Goal: Task Accomplishment & Management: Manage account settings

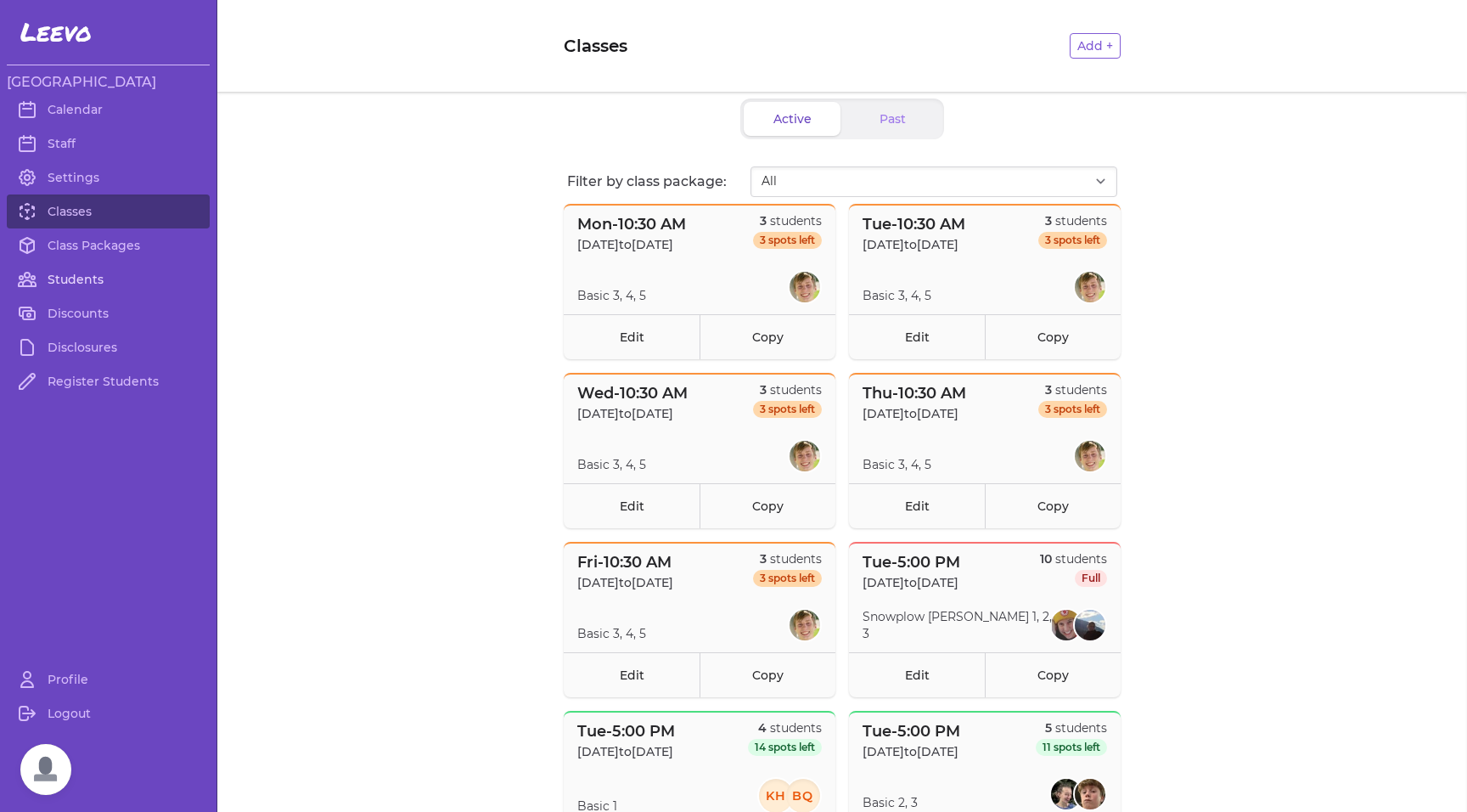
click at [81, 283] on link "Students" at bounding box center [108, 279] width 203 height 34
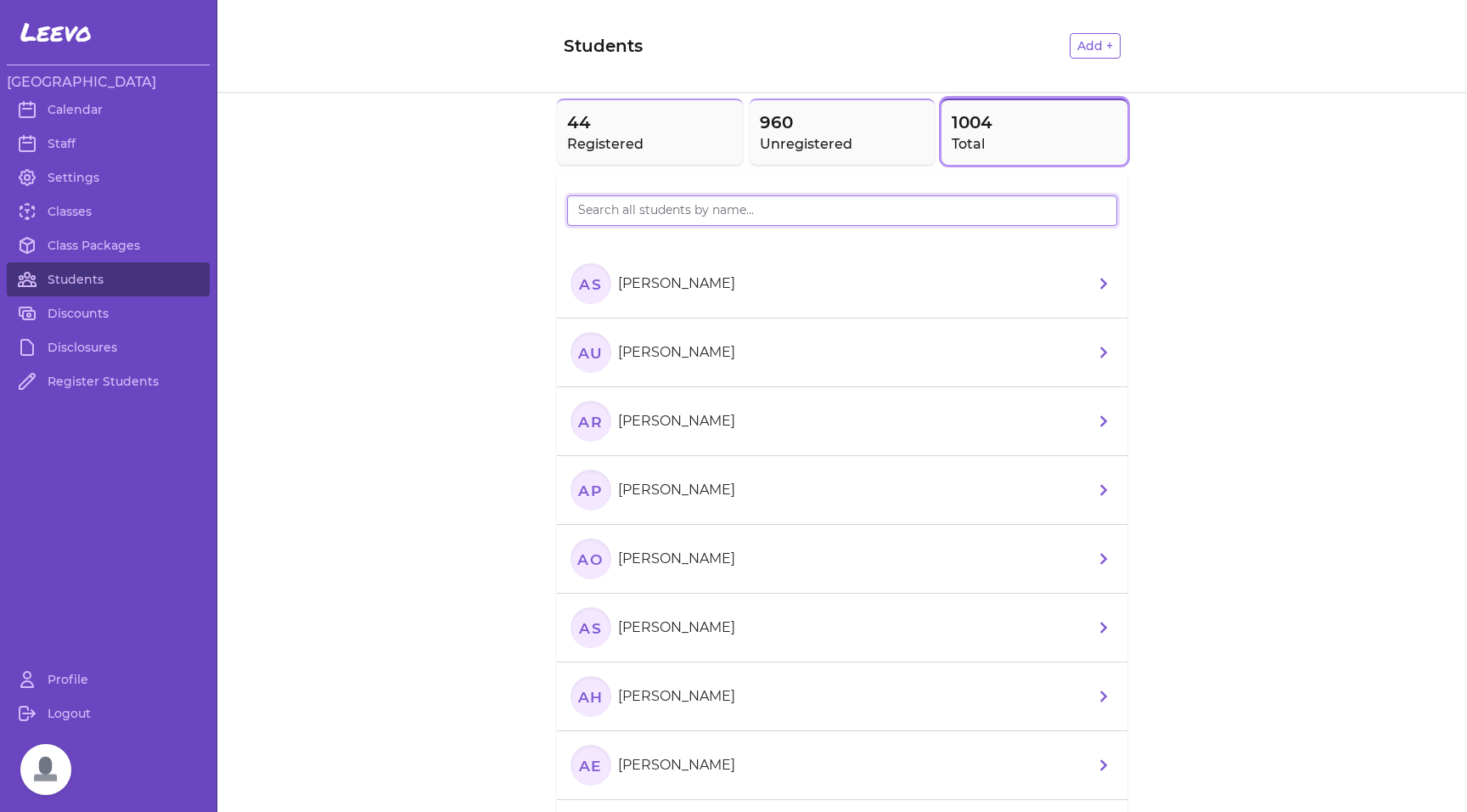
click at [668, 222] on input "search" at bounding box center [842, 210] width 550 height 31
type input "declan"
click at [674, 141] on h2 "Registered" at bounding box center [650, 144] width 165 height 20
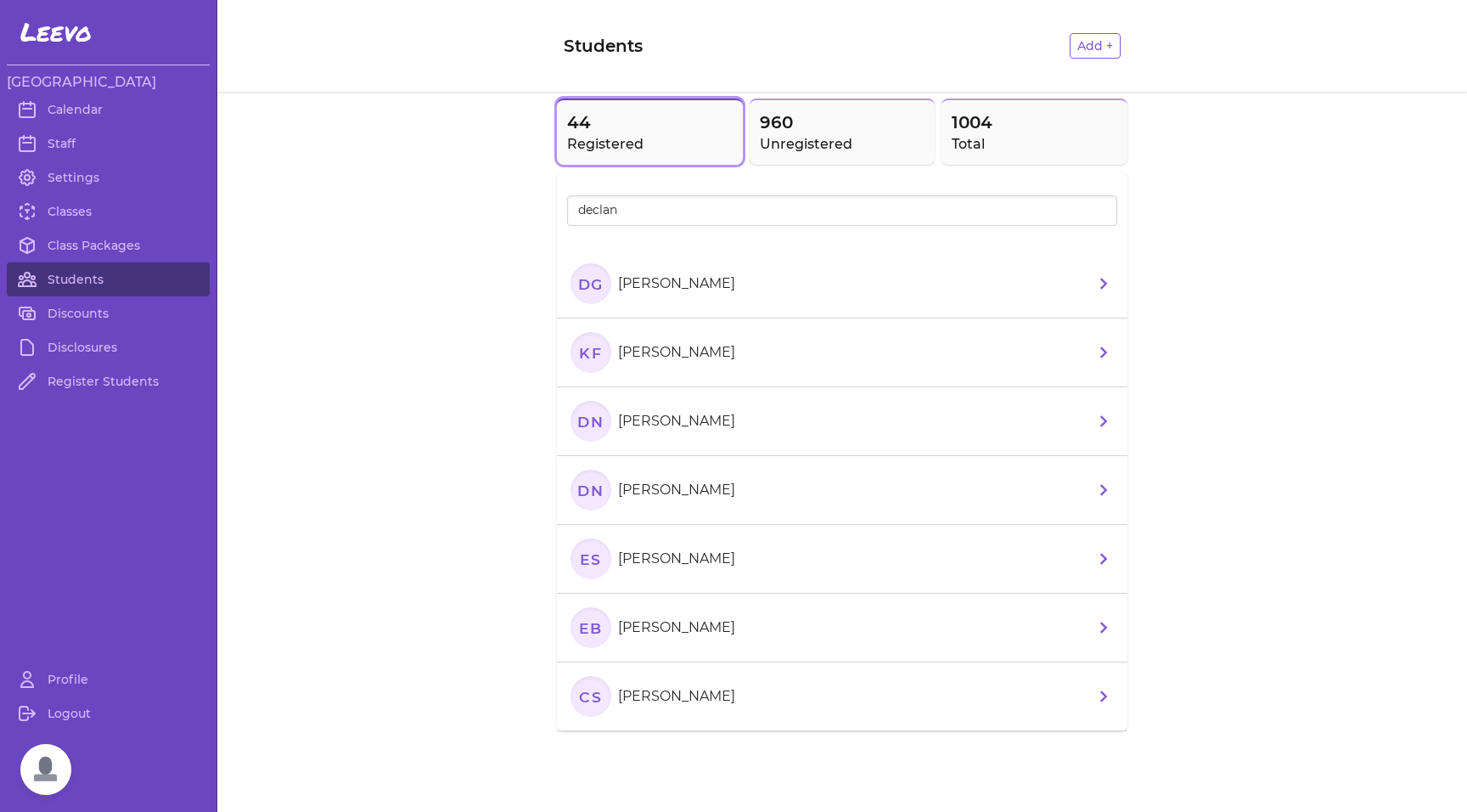
click at [582, 276] on icon "DG" at bounding box center [591, 283] width 40 height 40
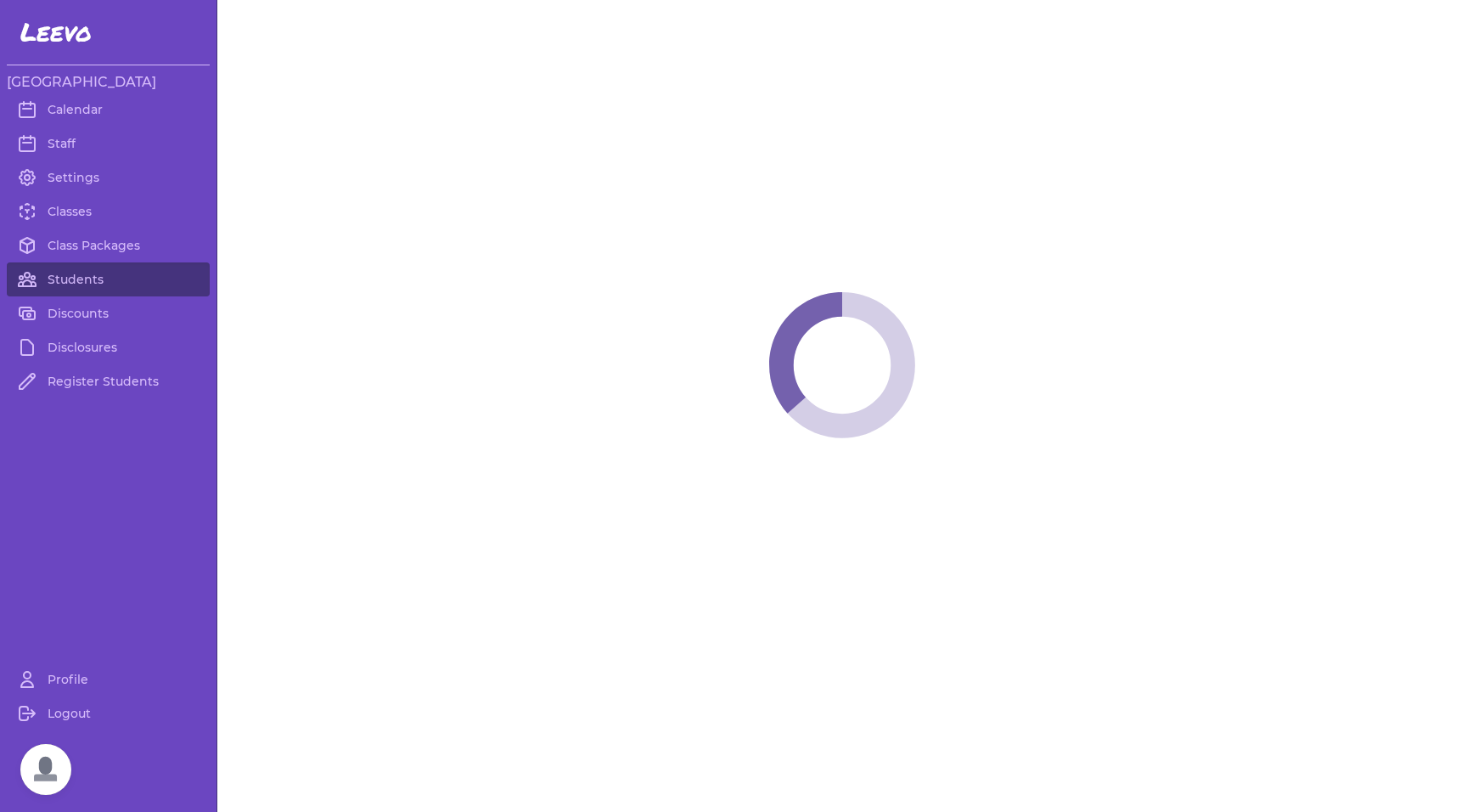
select select "MT"
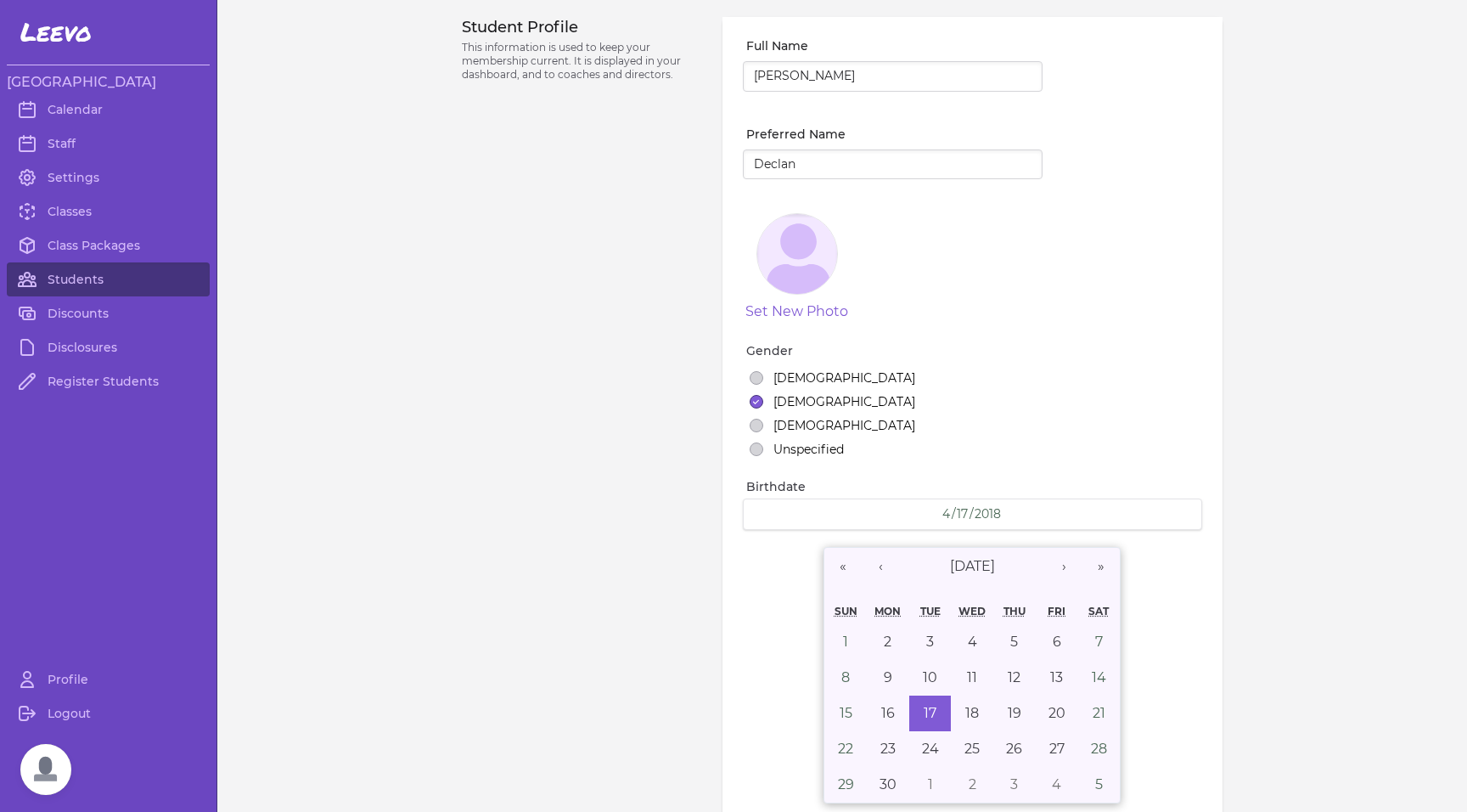
select select "2"
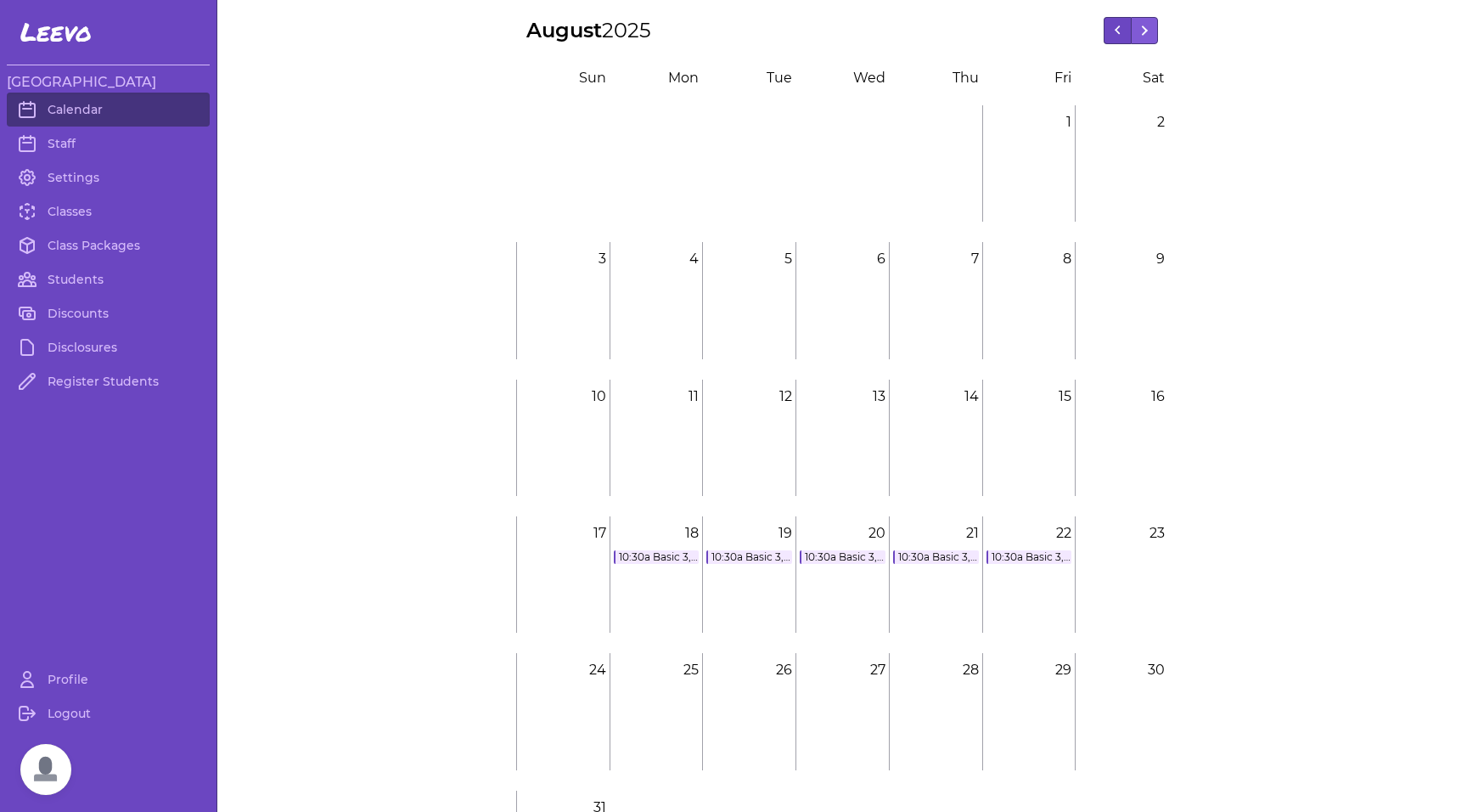
click at [1117, 27] on button at bounding box center [1117, 30] width 27 height 27
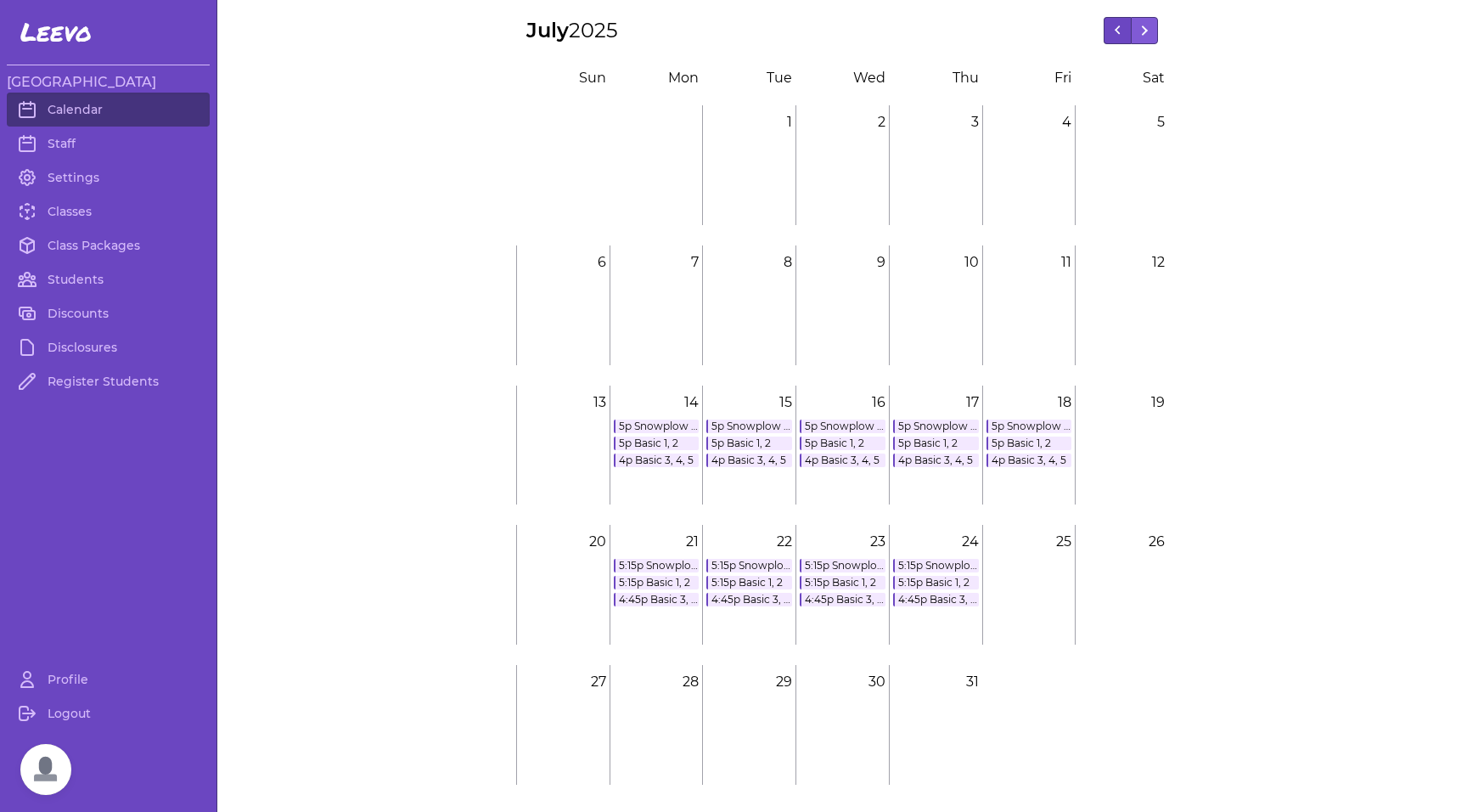
click at [1117, 27] on button at bounding box center [1117, 30] width 27 height 27
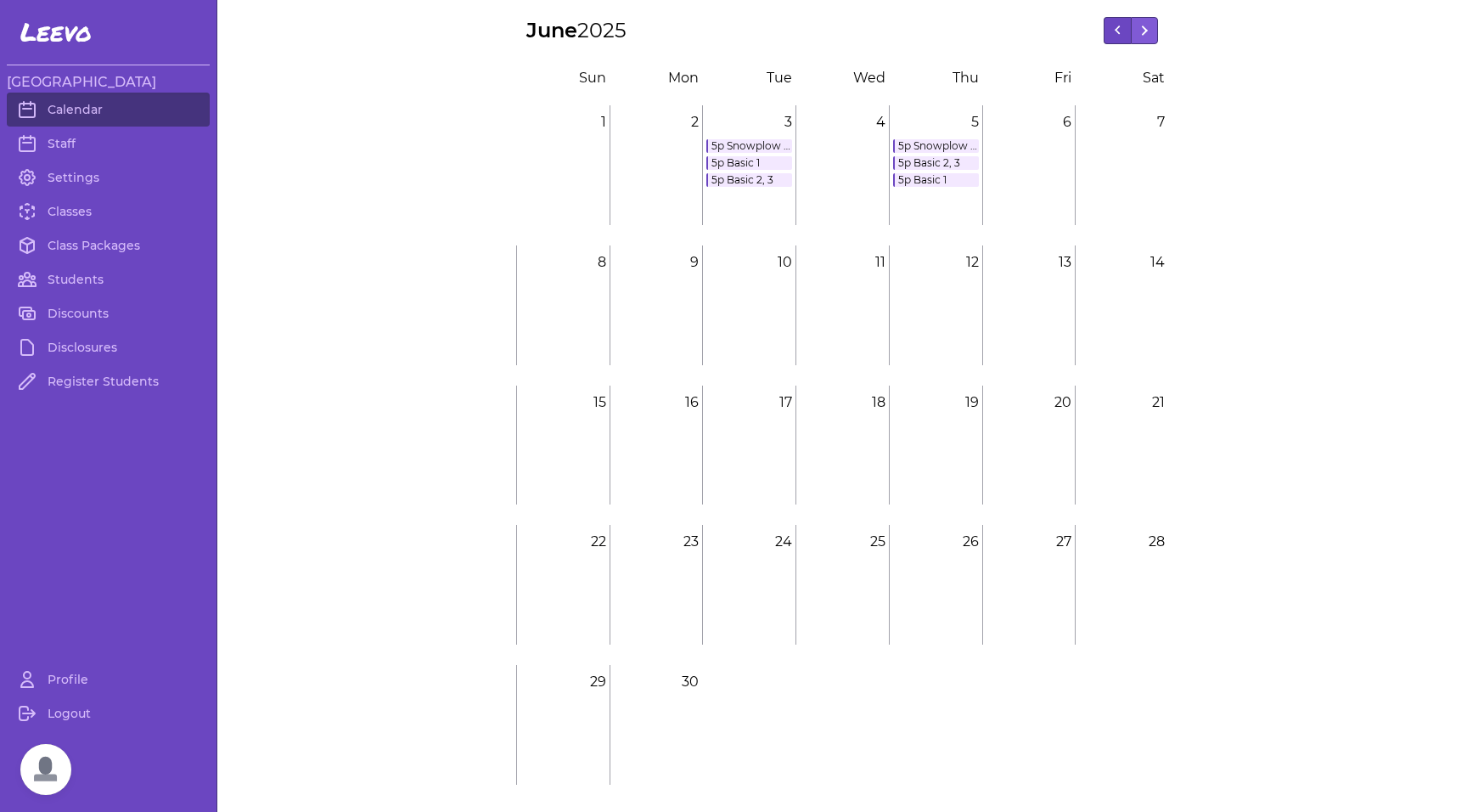
click at [1117, 27] on button at bounding box center [1117, 30] width 27 height 27
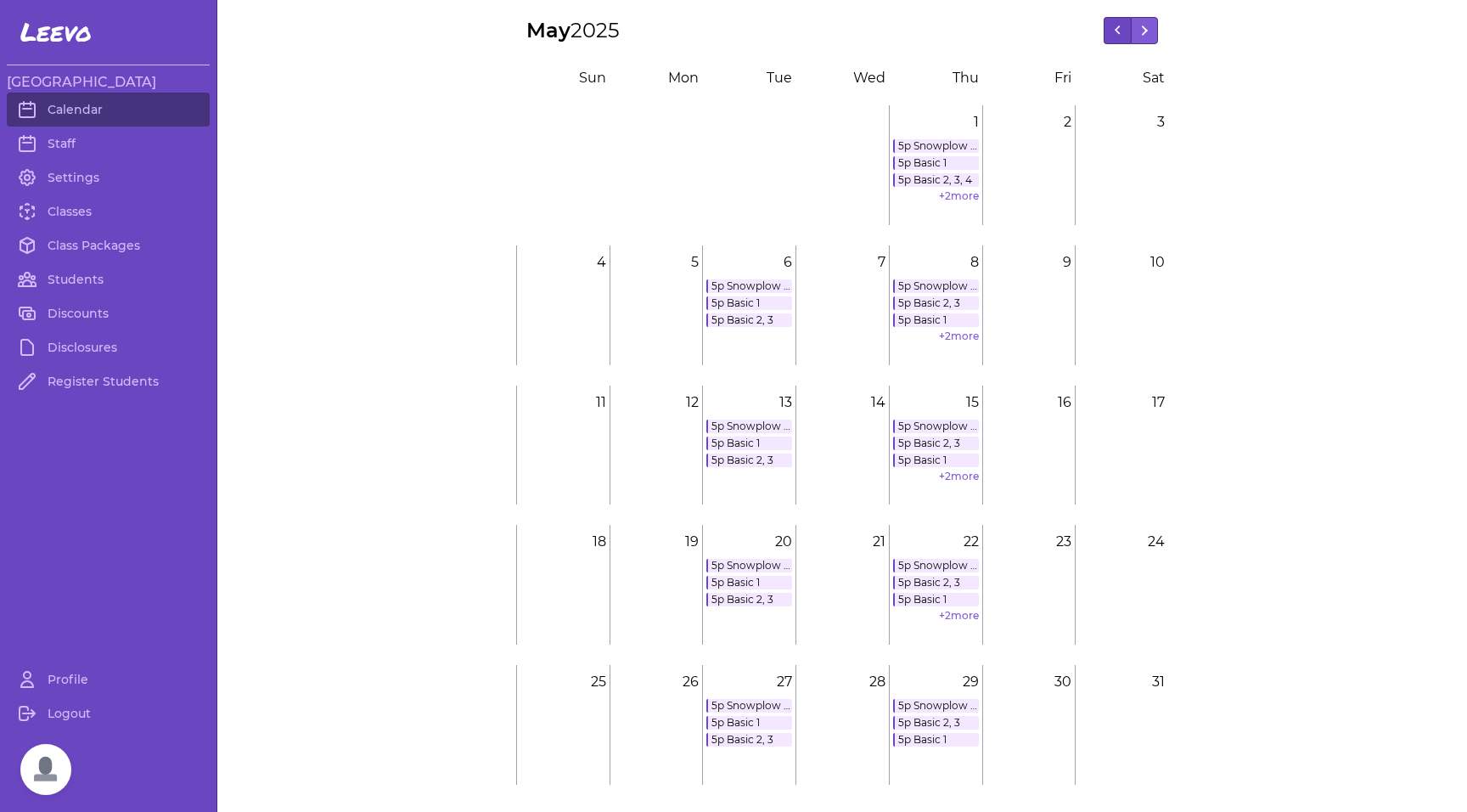
click at [1117, 27] on button at bounding box center [1117, 30] width 27 height 27
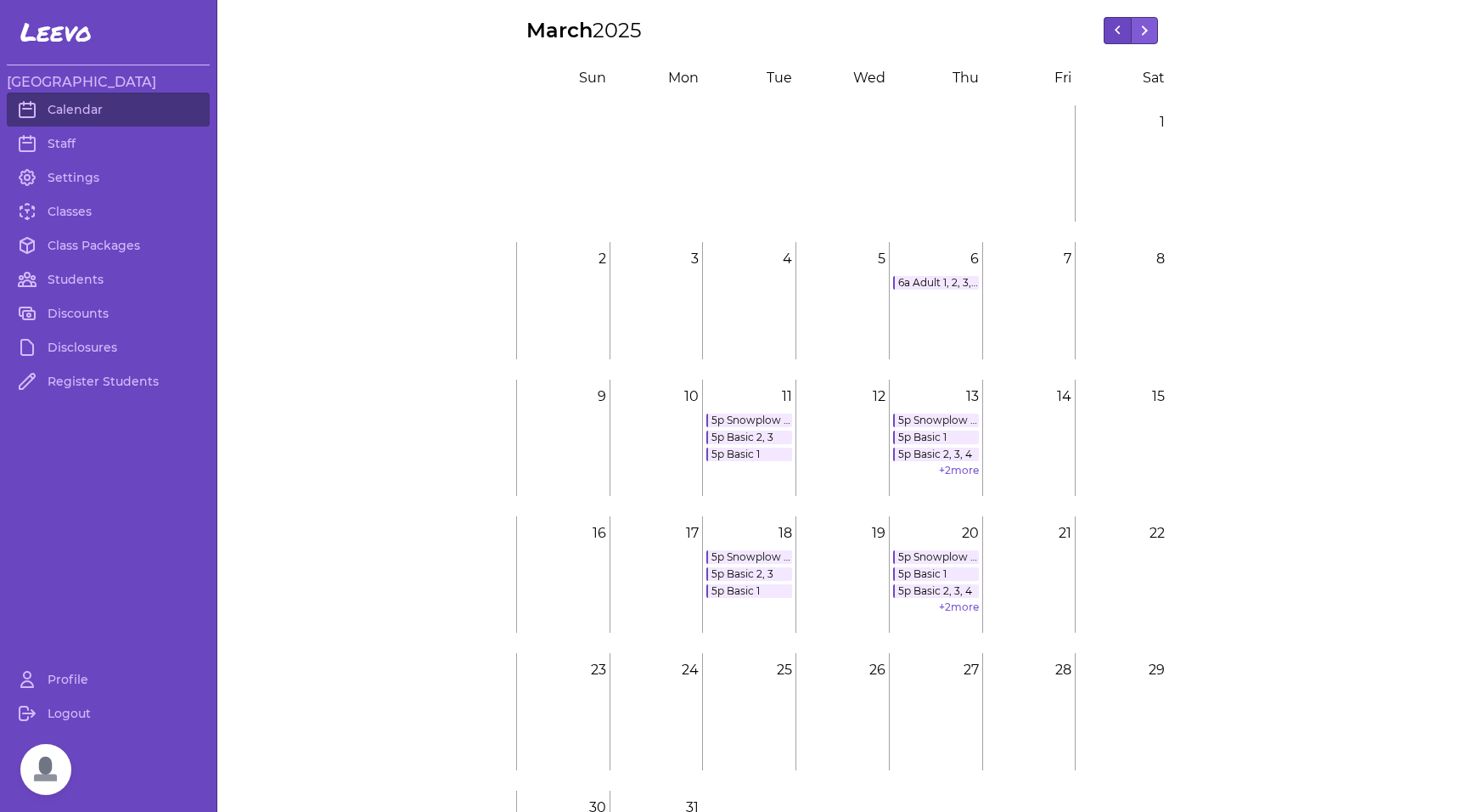
click at [1117, 27] on button at bounding box center [1117, 30] width 27 height 27
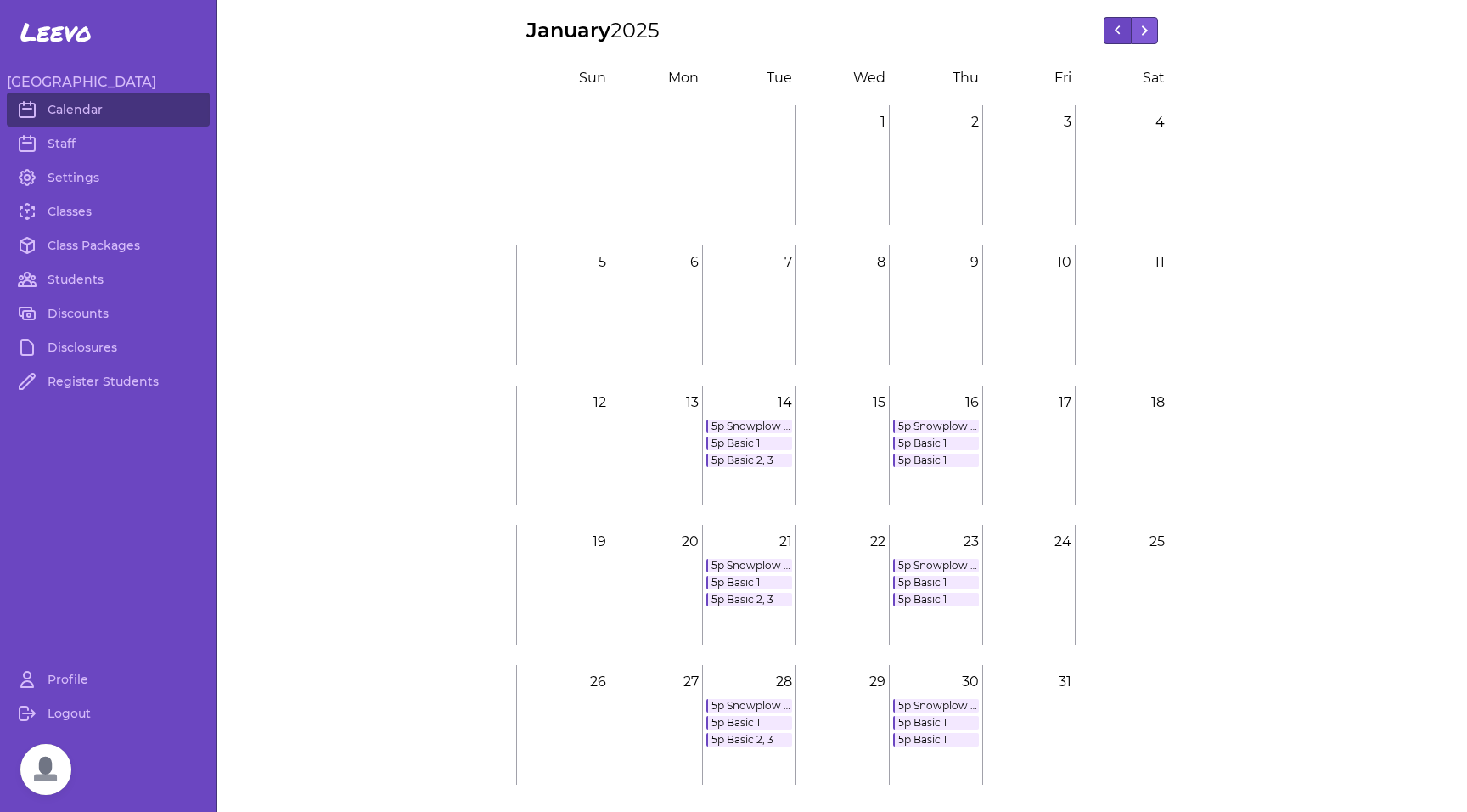
click at [1117, 27] on button at bounding box center [1117, 30] width 27 height 27
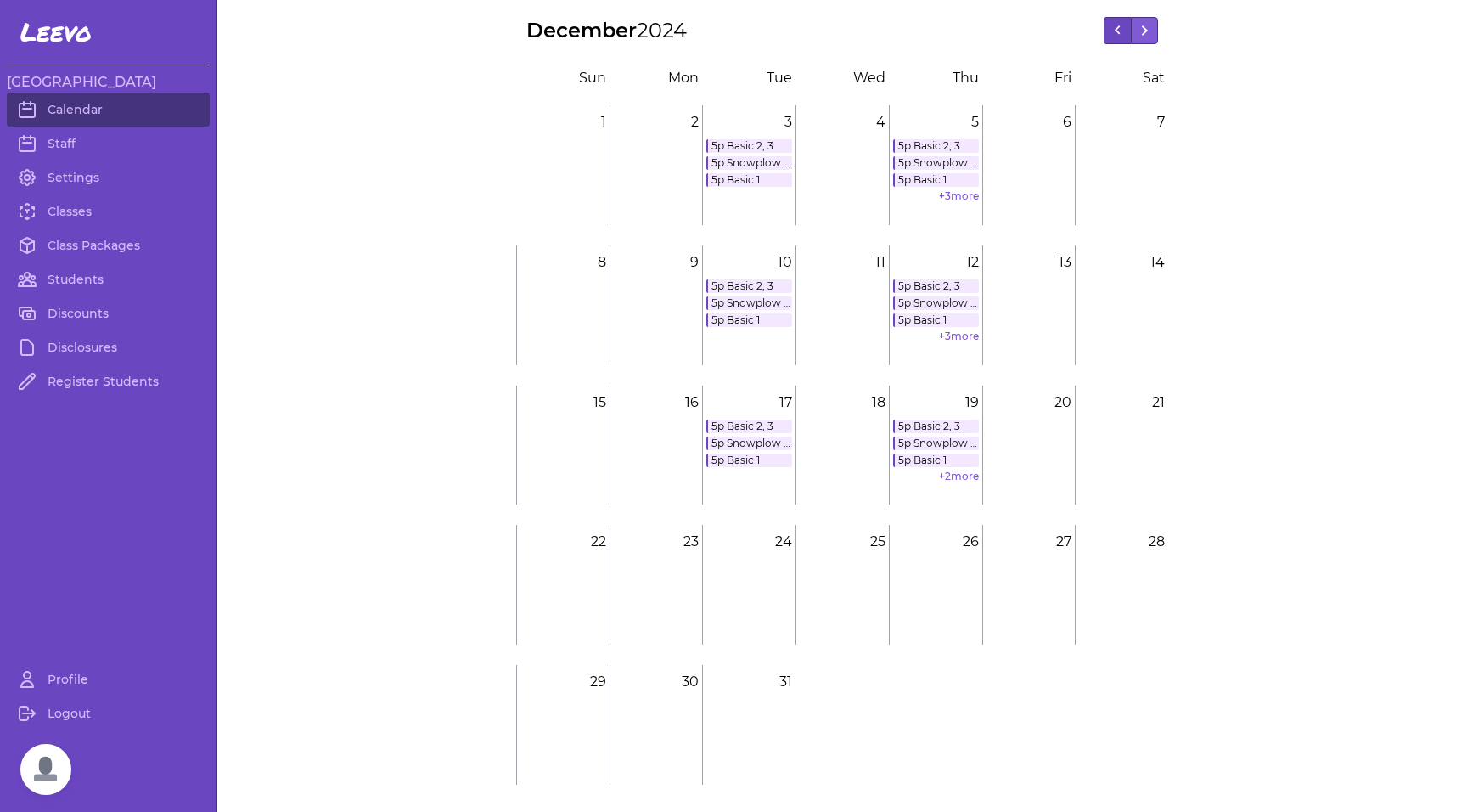
click at [1117, 27] on button at bounding box center [1117, 30] width 27 height 27
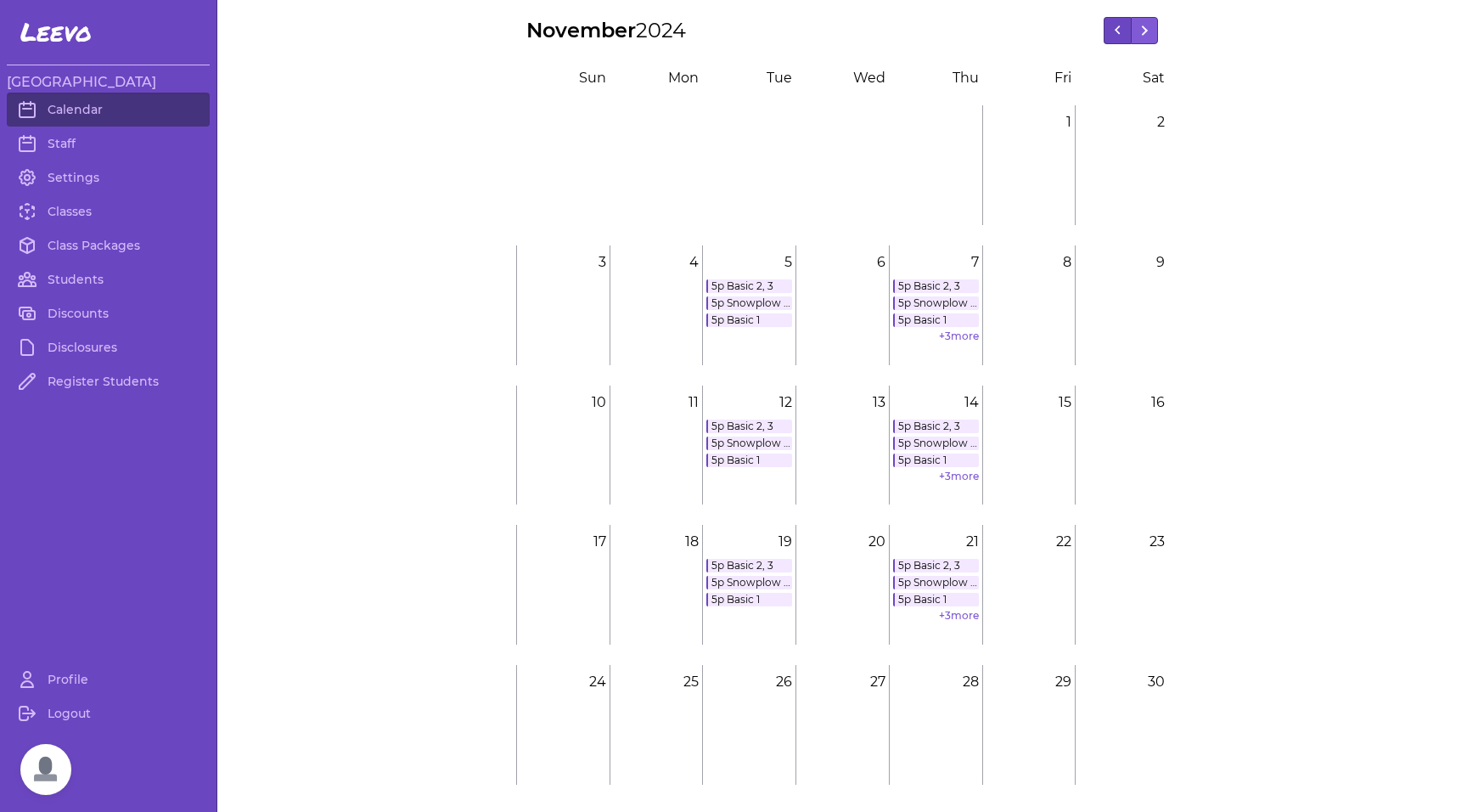
click at [1117, 27] on button at bounding box center [1117, 30] width 27 height 27
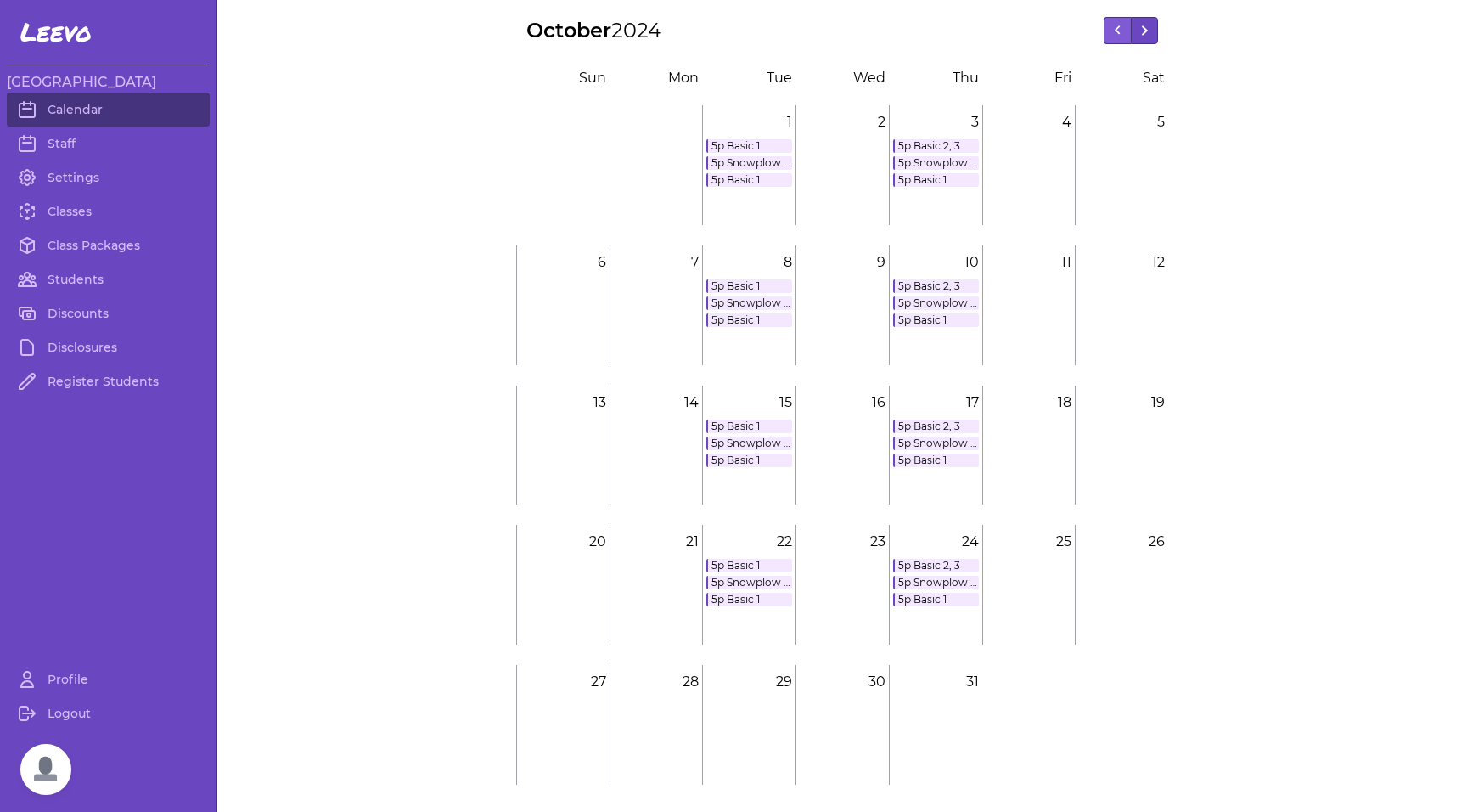
click at [1143, 30] on button at bounding box center [1144, 30] width 27 height 27
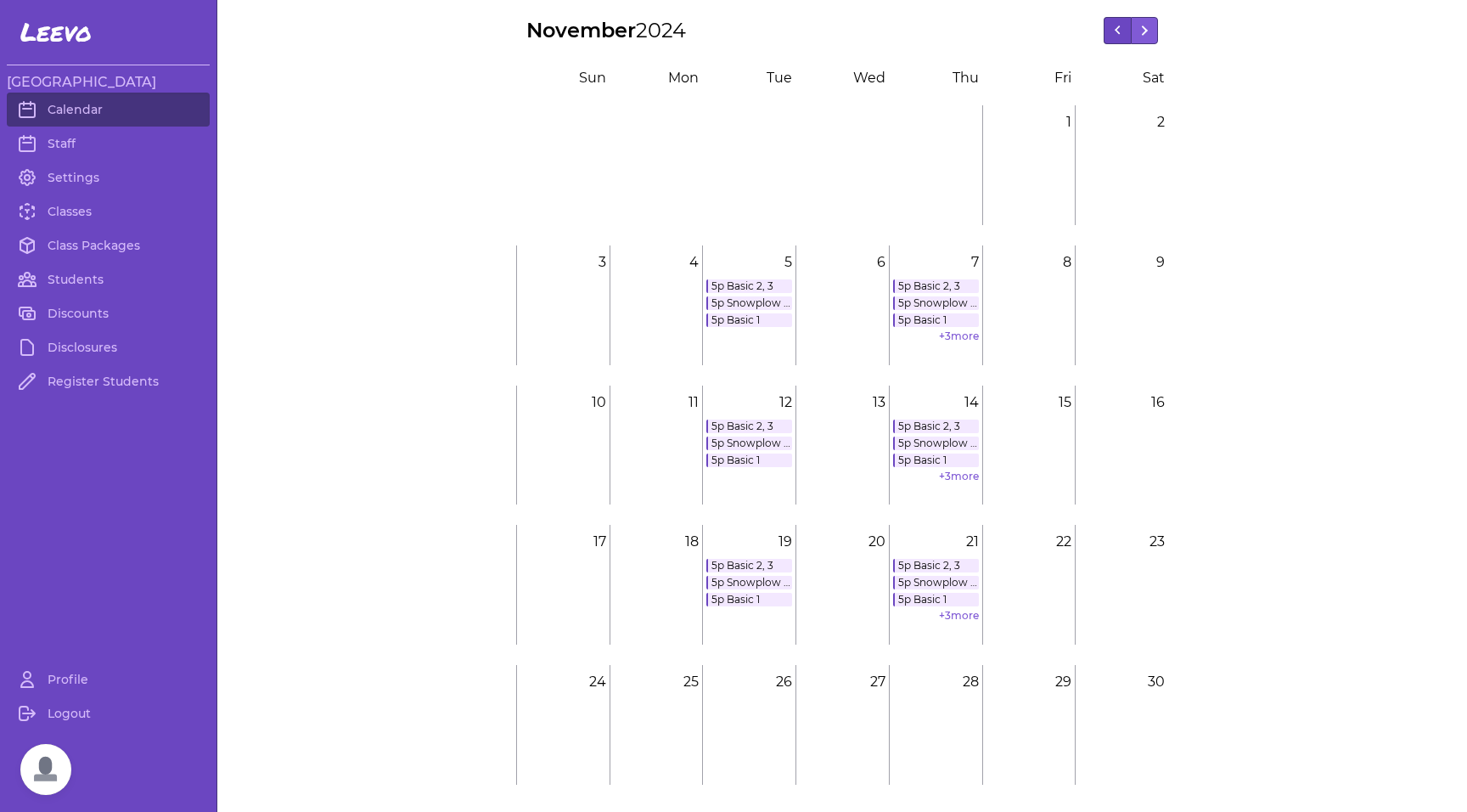
click at [1122, 17] on button at bounding box center [1117, 30] width 27 height 27
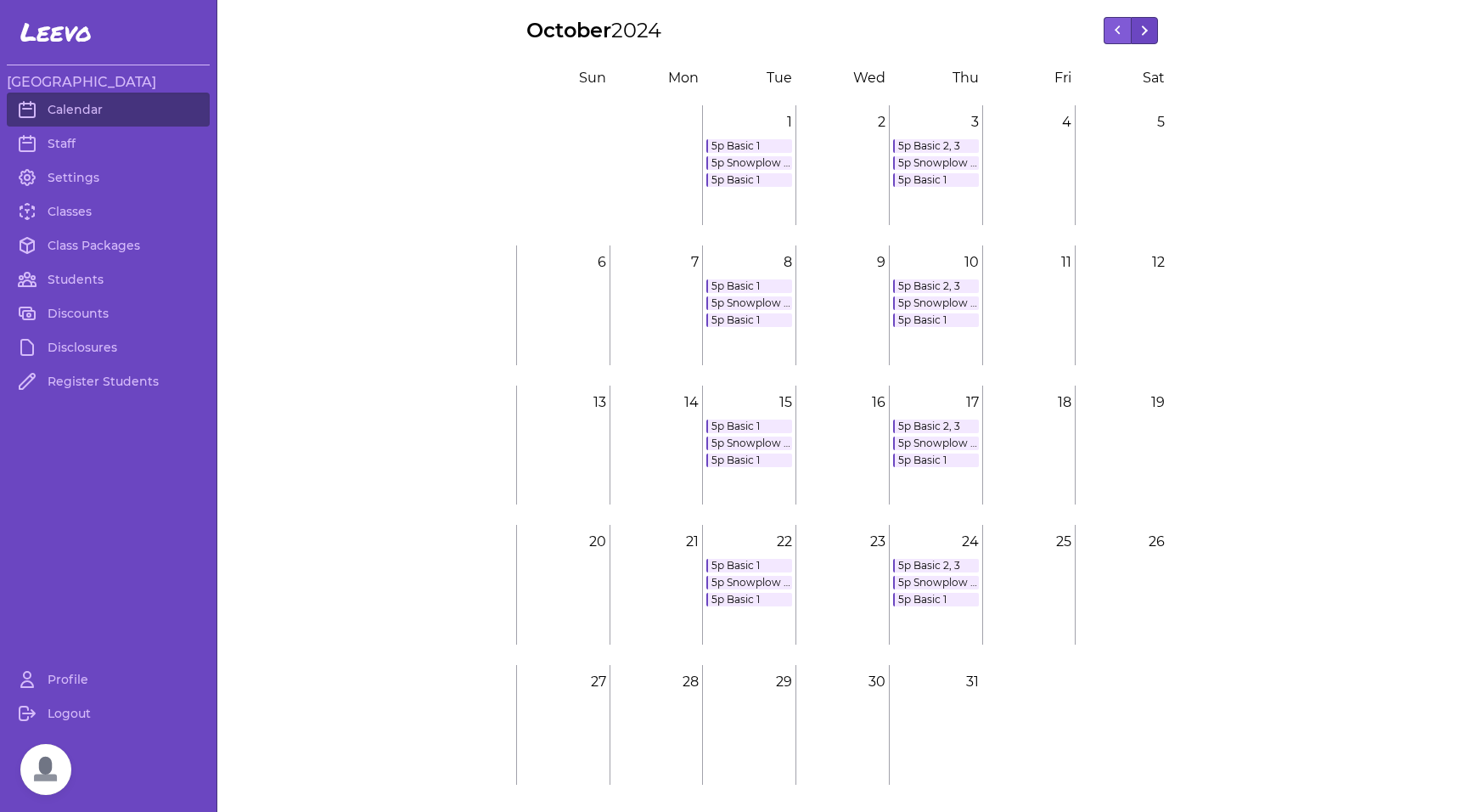
click at [1142, 34] on button at bounding box center [1144, 30] width 27 height 27
click at [948, 476] on link "+ 2 more" at bounding box center [958, 475] width 40 height 12
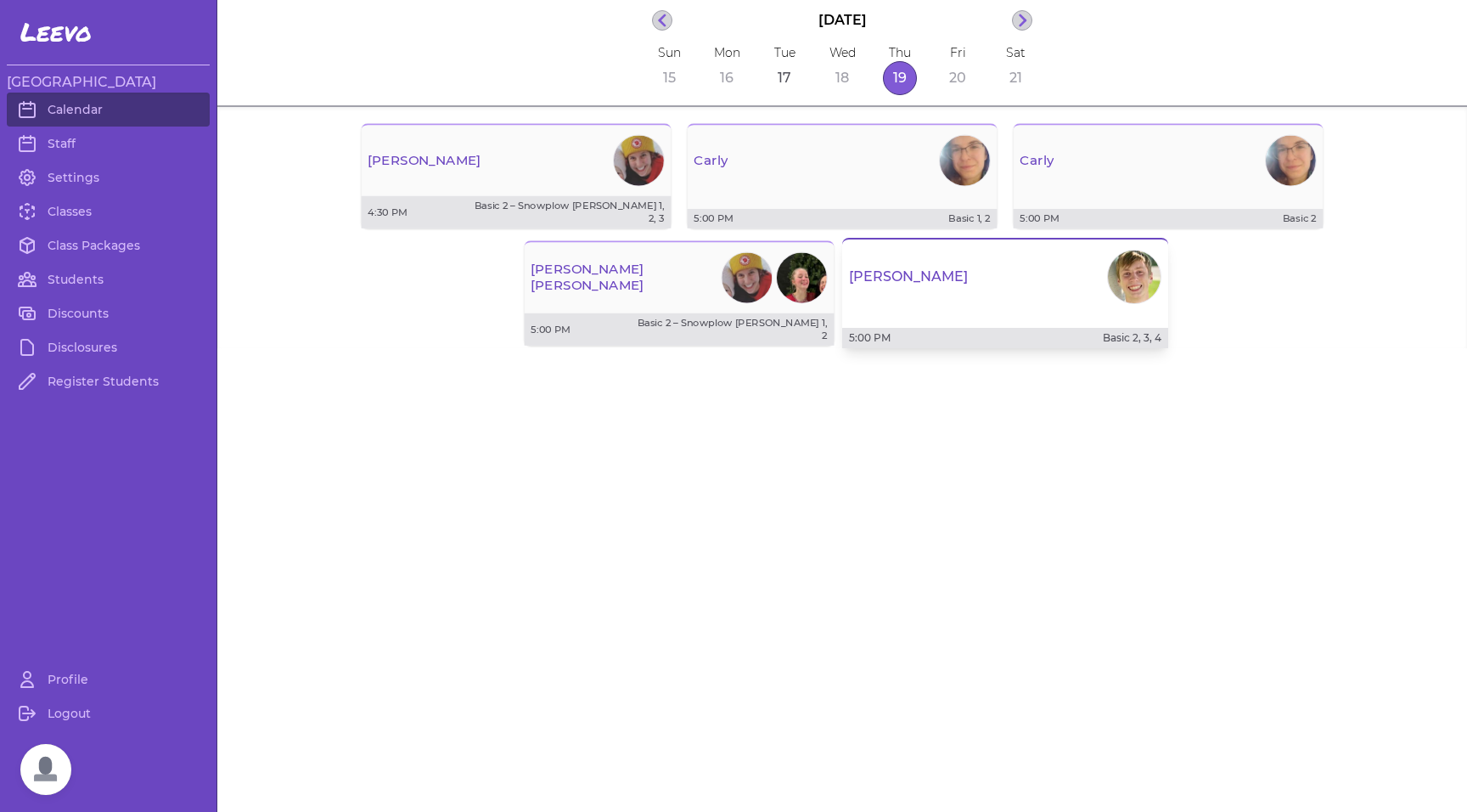
click at [999, 266] on div "[PERSON_NAME]" at bounding box center [1005, 277] width 326 height 62
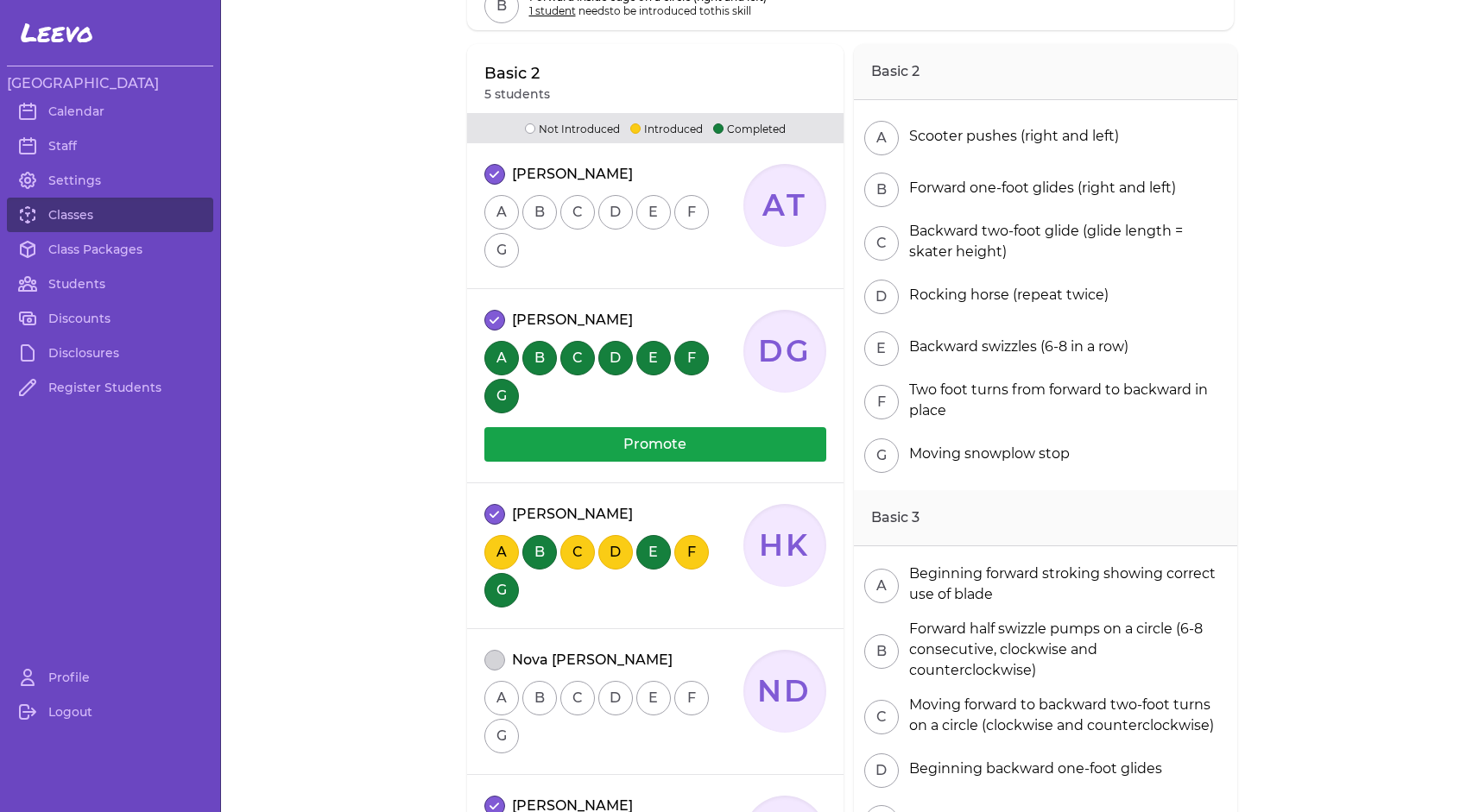
scroll to position [648, 0]
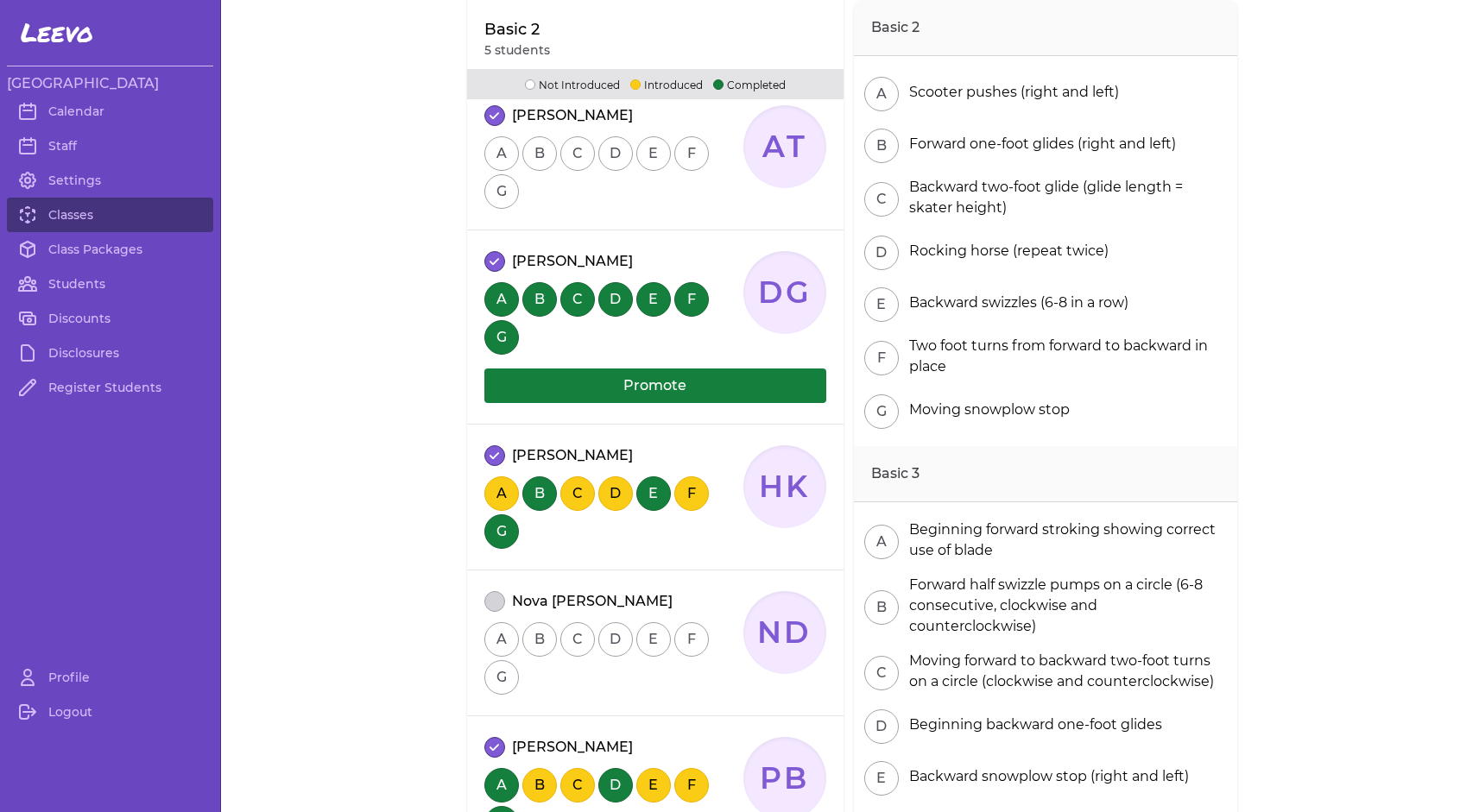
click at [625, 386] on button "Promote" at bounding box center [655, 385] width 342 height 35
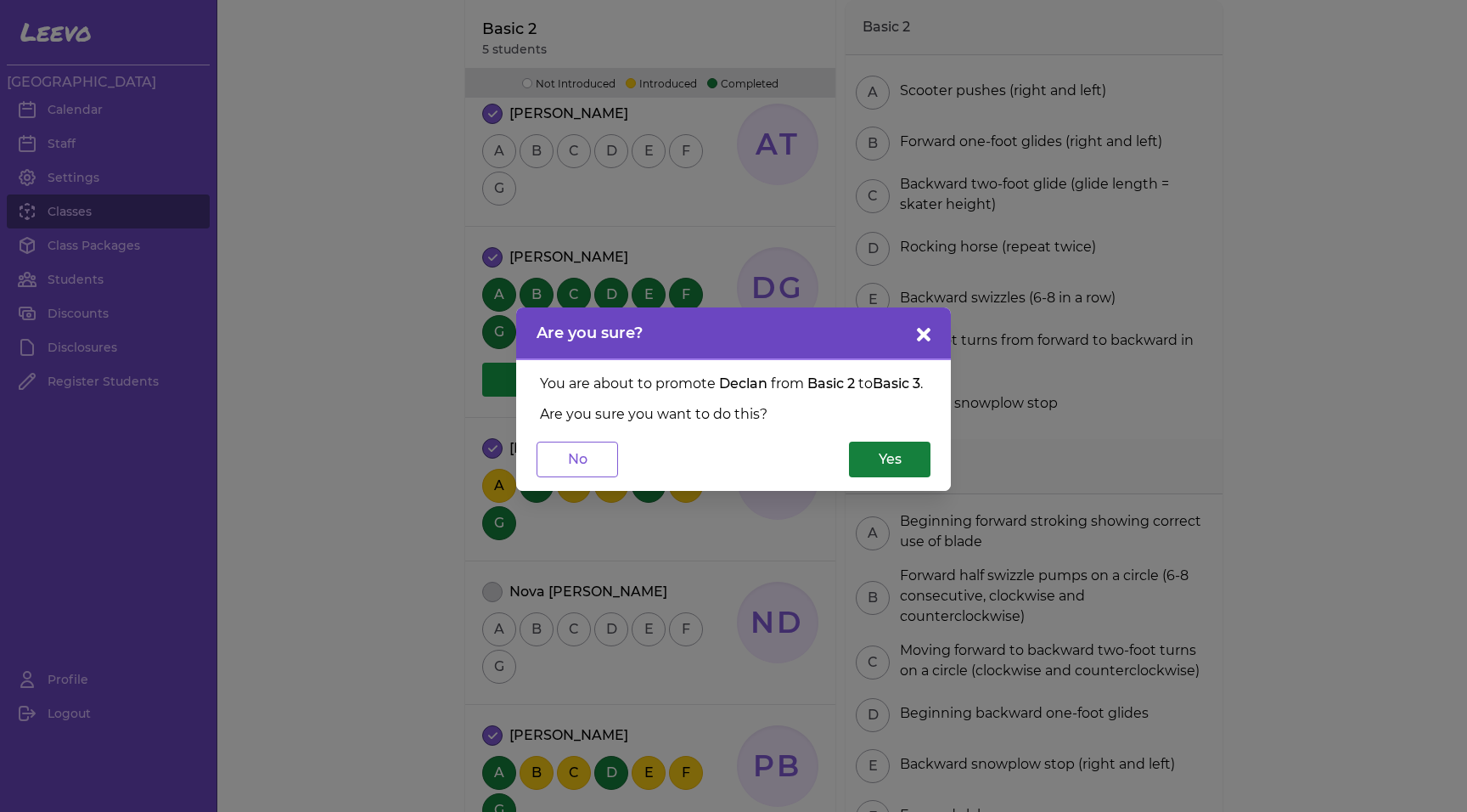
click at [899, 471] on button "Yes" at bounding box center [890, 459] width 82 height 36
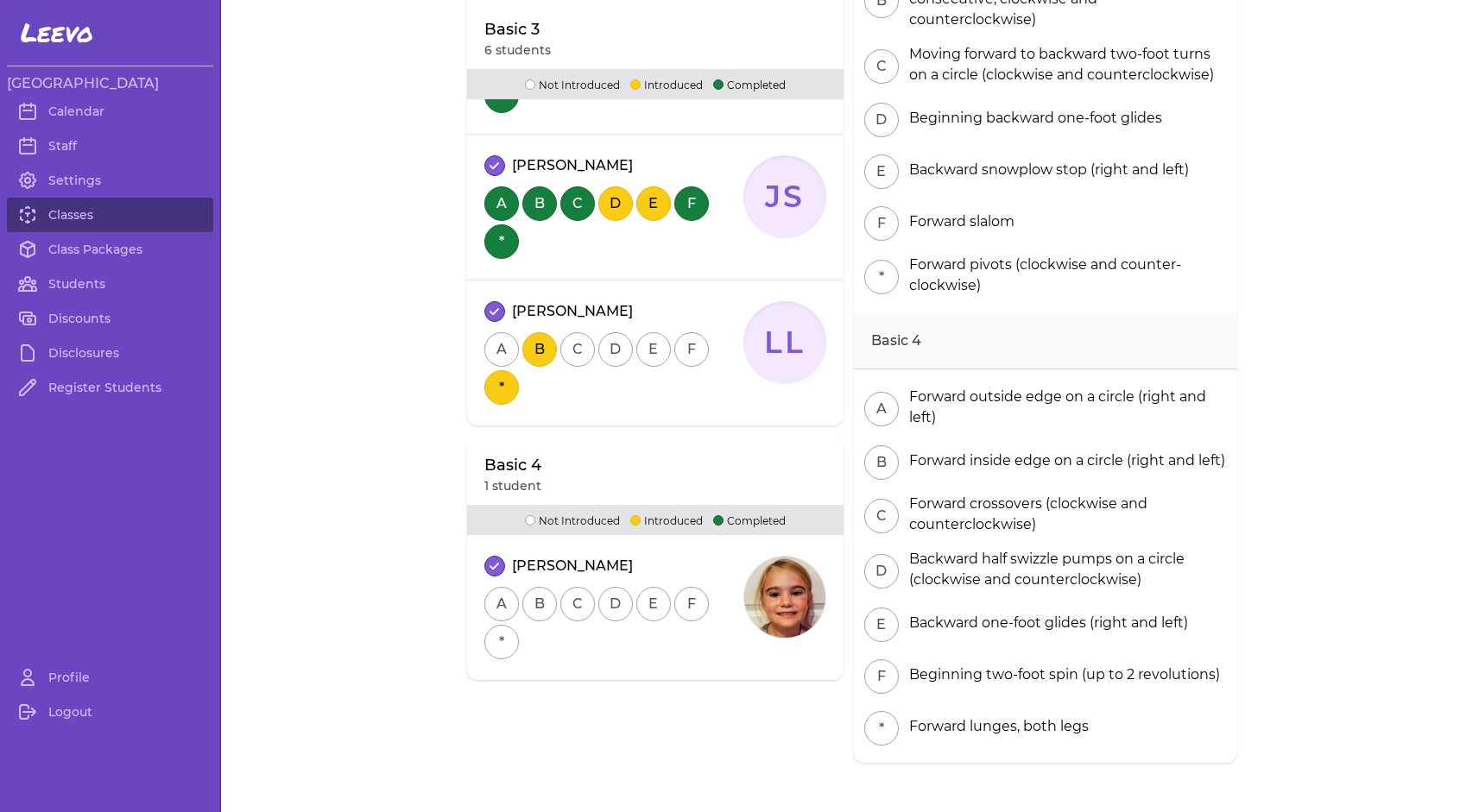
scroll to position [1906, 0]
